Goal: Task Accomplishment & Management: Manage account settings

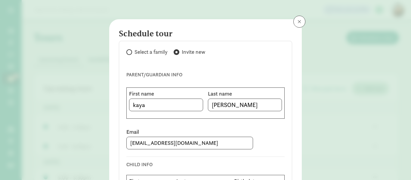
select select "45"
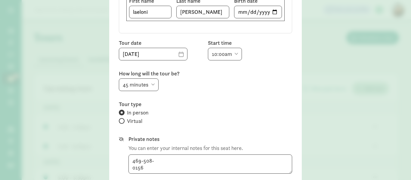
type textarea "[PHONE_NUMBER]"
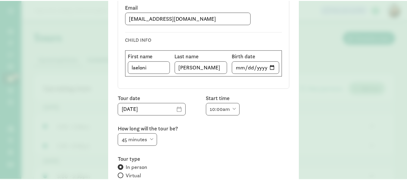
scroll to position [120, 0]
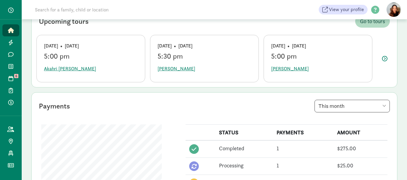
scroll to position [30, 0]
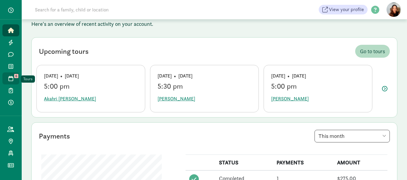
click at [10, 77] on icon at bounding box center [10, 78] width 5 height 5
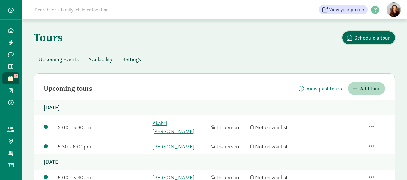
click at [374, 34] on span "Schedule a tour" at bounding box center [372, 38] width 36 height 8
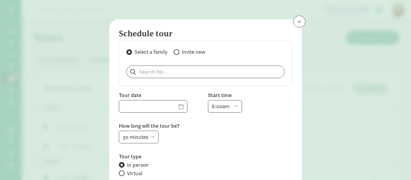
click at [176, 51] on span at bounding box center [177, 52] width 6 height 6
click at [176, 51] on input "Invite new" at bounding box center [176, 52] width 4 height 4
radio input "true"
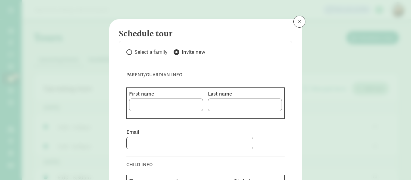
click at [176, 51] on span at bounding box center [177, 52] width 6 height 6
click at [176, 51] on input "Invite new" at bounding box center [176, 52] width 4 height 4
click at [298, 21] on span at bounding box center [300, 21] width 4 height 5
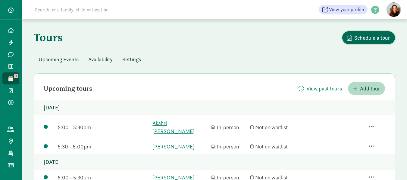
click at [360, 35] on span "Schedule a tour" at bounding box center [372, 38] width 36 height 8
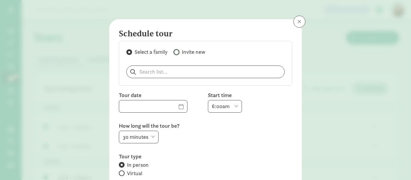
click at [174, 51] on input "Invite new" at bounding box center [176, 52] width 4 height 4
radio input "true"
click at [174, 51] on input "Invite new" at bounding box center [176, 52] width 4 height 4
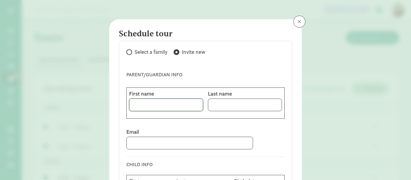
click at [136, 107] on input at bounding box center [165, 105] width 73 height 12
type input "kaya"
type input "snowden"
click at [131, 142] on input at bounding box center [190, 143] width 126 height 12
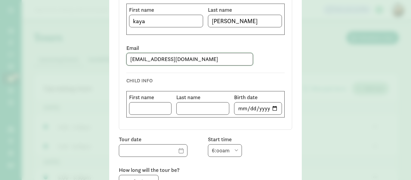
scroll to position [90, 0]
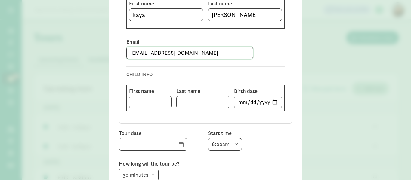
type input "snowdenk12@gmail.com"
click at [143, 101] on input at bounding box center [150, 102] width 42 height 12
type input "laeloni"
type input "snowden"
type input "2024-07-26"
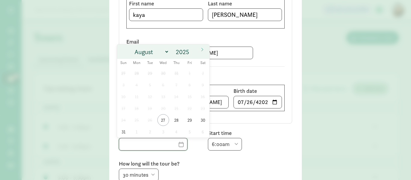
click at [172, 146] on input "text" at bounding box center [153, 144] width 68 height 12
click at [202, 46] on span at bounding box center [202, 50] width 10 height 10
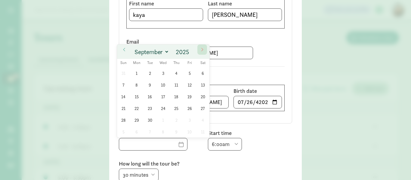
click at [202, 46] on span at bounding box center [202, 50] width 10 height 10
click at [125, 48] on icon at bounding box center [125, 50] width 4 height 4
select select "8"
click at [175, 70] on span "4" at bounding box center [177, 73] width 12 height 12
type input "09/04/2025"
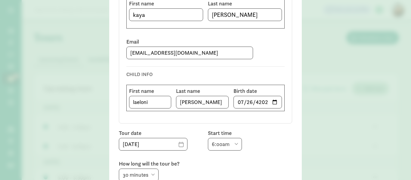
click at [175, 70] on div "CHILD INFO First name laeloni Last name snowden Birth date 2024-07-26" at bounding box center [205, 89] width 158 height 54
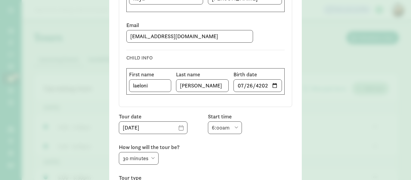
scroll to position [120, 0]
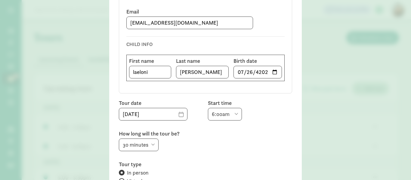
click at [236, 110] on select "6:00am 6:30am 7:00am 7:30am 8:00am 8:30am 9:00am 9:30am 10:00am 10:30am 11:00am…" at bounding box center [225, 114] width 34 height 13
select select "10:00am"
click at [208, 108] on select "6:00am 6:30am 7:00am 7:30am 8:00am 8:30am 9:00am 9:30am 10:00am 10:30am 11:00am…" at bounding box center [225, 114] width 34 height 13
click at [216, 37] on div "CHILD INFO First name laeloni Last name snowden Birth date 2024-07-26" at bounding box center [205, 59] width 158 height 54
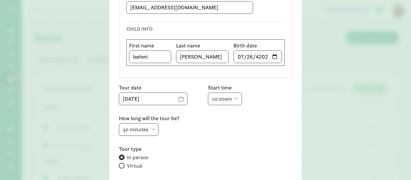
scroll to position [151, 0]
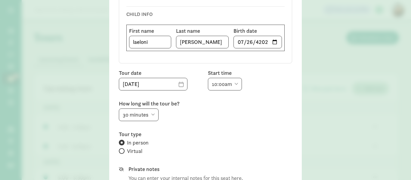
click at [153, 111] on select "15 minutes 30 minutes 45 minutes 60 minutes" at bounding box center [139, 115] width 40 height 13
select select "45"
click at [119, 109] on select "15 minutes 30 minutes 45 minutes 60 minutes" at bounding box center [139, 115] width 40 height 13
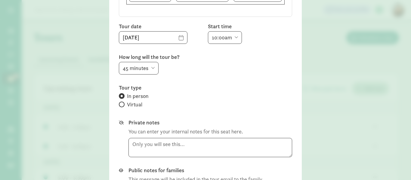
scroll to position [211, 0]
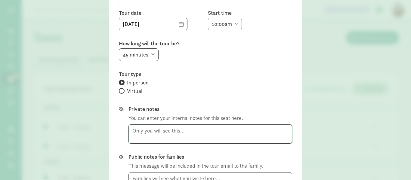
click at [138, 131] on textarea at bounding box center [211, 135] width 164 height 20
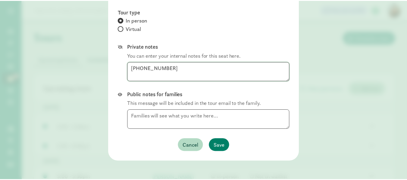
scroll to position [274, 0]
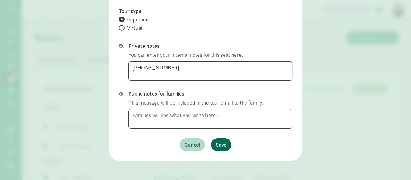
type textarea "469-508-0156"
click at [218, 143] on span "Save" at bounding box center [221, 145] width 11 height 8
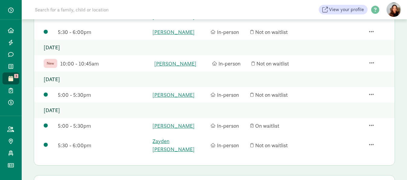
scroll to position [104, 0]
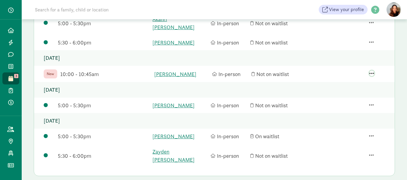
click at [370, 71] on span "button" at bounding box center [371, 73] width 5 height 5
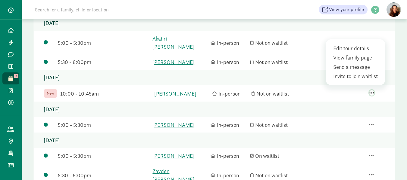
scroll to position [74, 0]
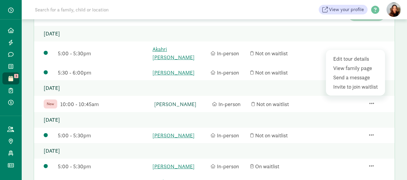
click at [167, 100] on link "laeloni snowden" at bounding box center [181, 104] width 54 height 8
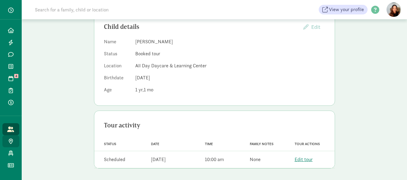
scroll to position [70, 0]
click at [10, 40] on icon at bounding box center [10, 42] width 5 height 5
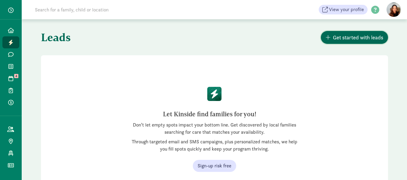
click at [361, 34] on span "Get started with leads" at bounding box center [358, 37] width 50 height 8
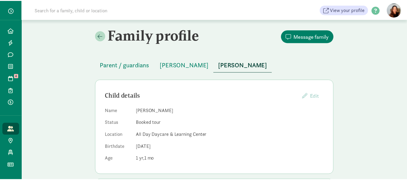
scroll to position [70, 0]
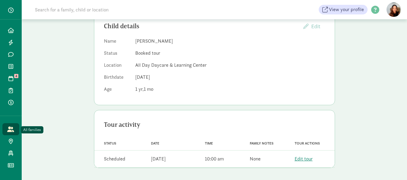
click at [14, 128] on icon at bounding box center [10, 129] width 7 height 5
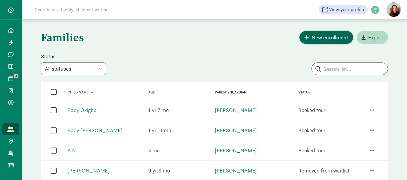
click at [323, 36] on span "New enrollment" at bounding box center [329, 37] width 37 height 8
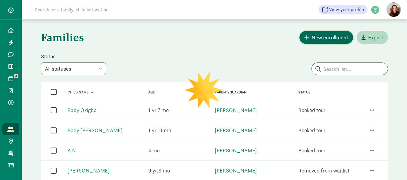
click at [323, 32] on button "New enrollment" at bounding box center [326, 37] width 54 height 13
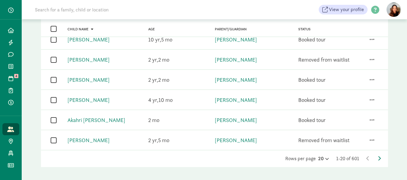
scroll to position [359, 0]
click at [377, 155] on div "Rows per page 20 1-20 of 601" at bounding box center [214, 158] width 347 height 7
click at [378, 156] on icon at bounding box center [378, 158] width 3 height 5
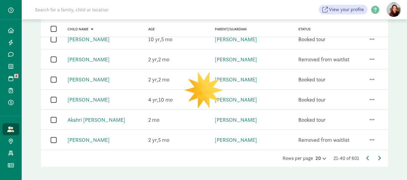
click at [378, 156] on icon at bounding box center [378, 158] width 3 height 5
click at [379, 156] on icon at bounding box center [378, 158] width 3 height 5
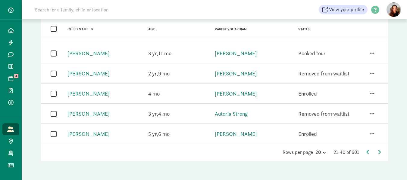
click at [379, 151] on icon at bounding box center [378, 152] width 3 height 5
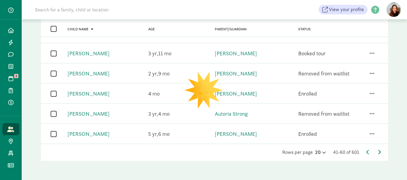
click at [378, 150] on span at bounding box center [378, 152] width 3 height 6
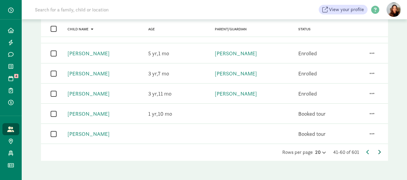
click at [378, 150] on span at bounding box center [378, 152] width 3 height 6
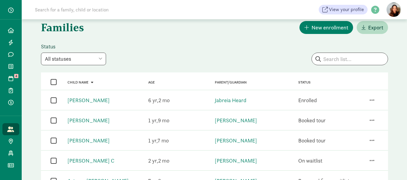
scroll to position [0, 0]
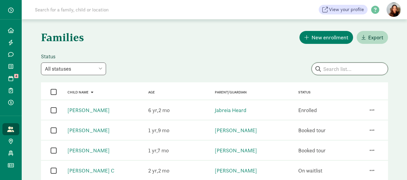
click at [339, 67] on input "search" at bounding box center [350, 69] width 76 height 12
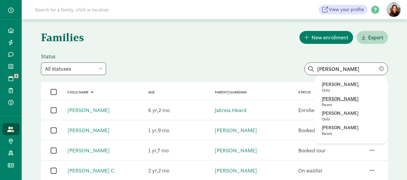
click at [332, 97] on p "Kaya Snowden" at bounding box center [350, 98] width 58 height 7
type input "Kaya Snowden"
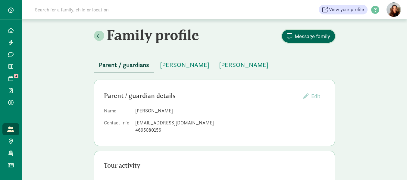
click at [315, 35] on span "Message family" at bounding box center [312, 36] width 36 height 8
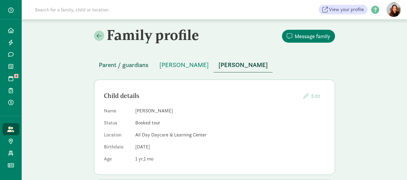
click at [134, 63] on span "Parent / guardians" at bounding box center [124, 65] width 50 height 10
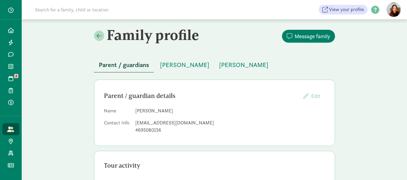
click at [134, 63] on span "Parent / guardians" at bounding box center [124, 65] width 50 height 10
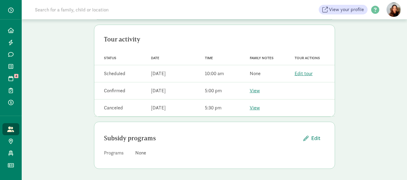
scroll to position [127, 0]
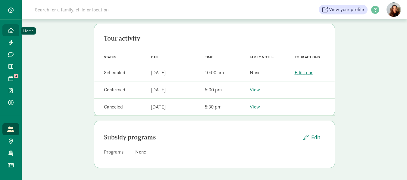
click at [11, 29] on icon at bounding box center [11, 30] width 6 height 5
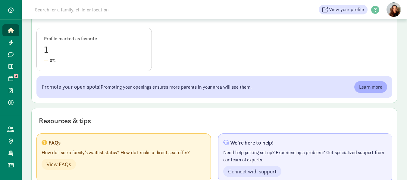
scroll to position [323, 0]
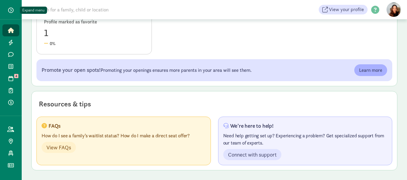
click at [10, 8] on span "button" at bounding box center [10, 10] width 5 height 5
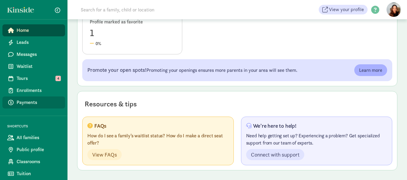
click at [23, 99] on span "Payments" at bounding box center [39, 102] width 44 height 7
